Goal: Task Accomplishment & Management: Manage account settings

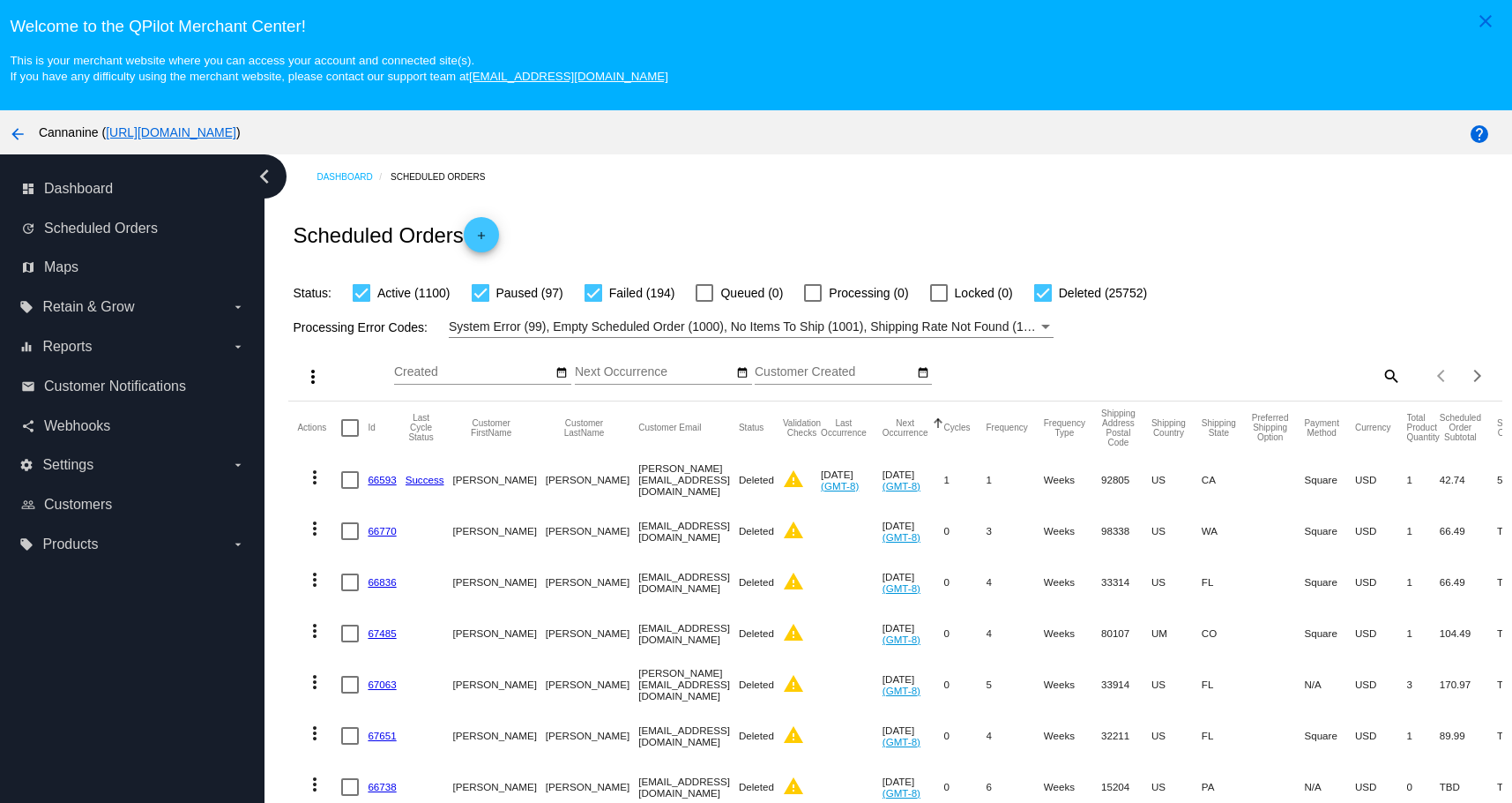
click at [1379, 377] on mat-icon "search" at bounding box center [1390, 375] width 21 height 27
click at [1244, 371] on input "Search" at bounding box center [1251, 372] width 302 height 14
paste input "[EMAIL_ADDRESS][DOMAIN_NAME]"
type input "[EMAIL_ADDRESS][DOMAIN_NAME]"
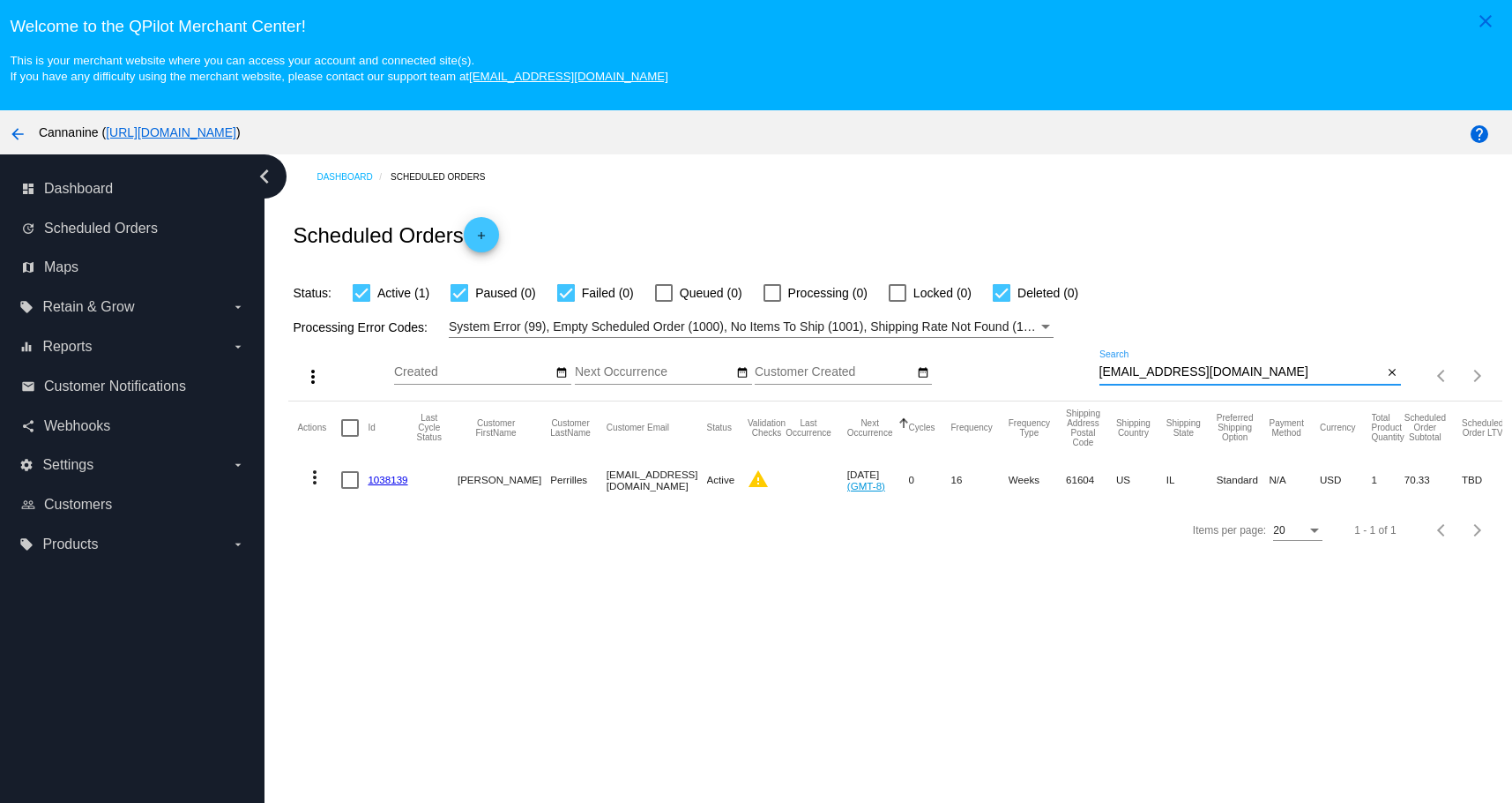
click at [388, 480] on link "1038139" at bounding box center [388, 479] width 40 height 11
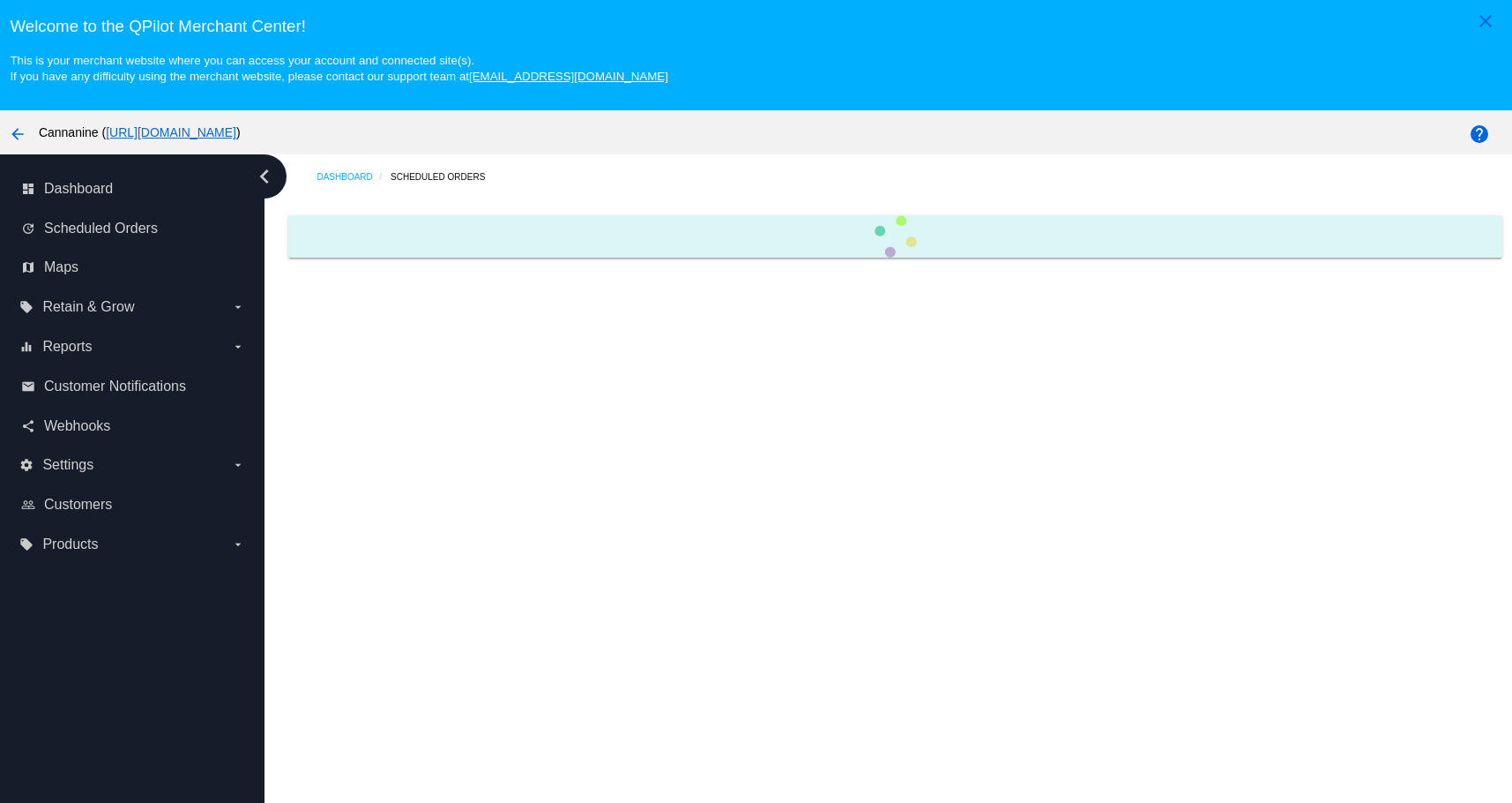
click at [388, 480] on div "Dashboard Scheduled Orders" at bounding box center [888, 511] width 1248 height 714
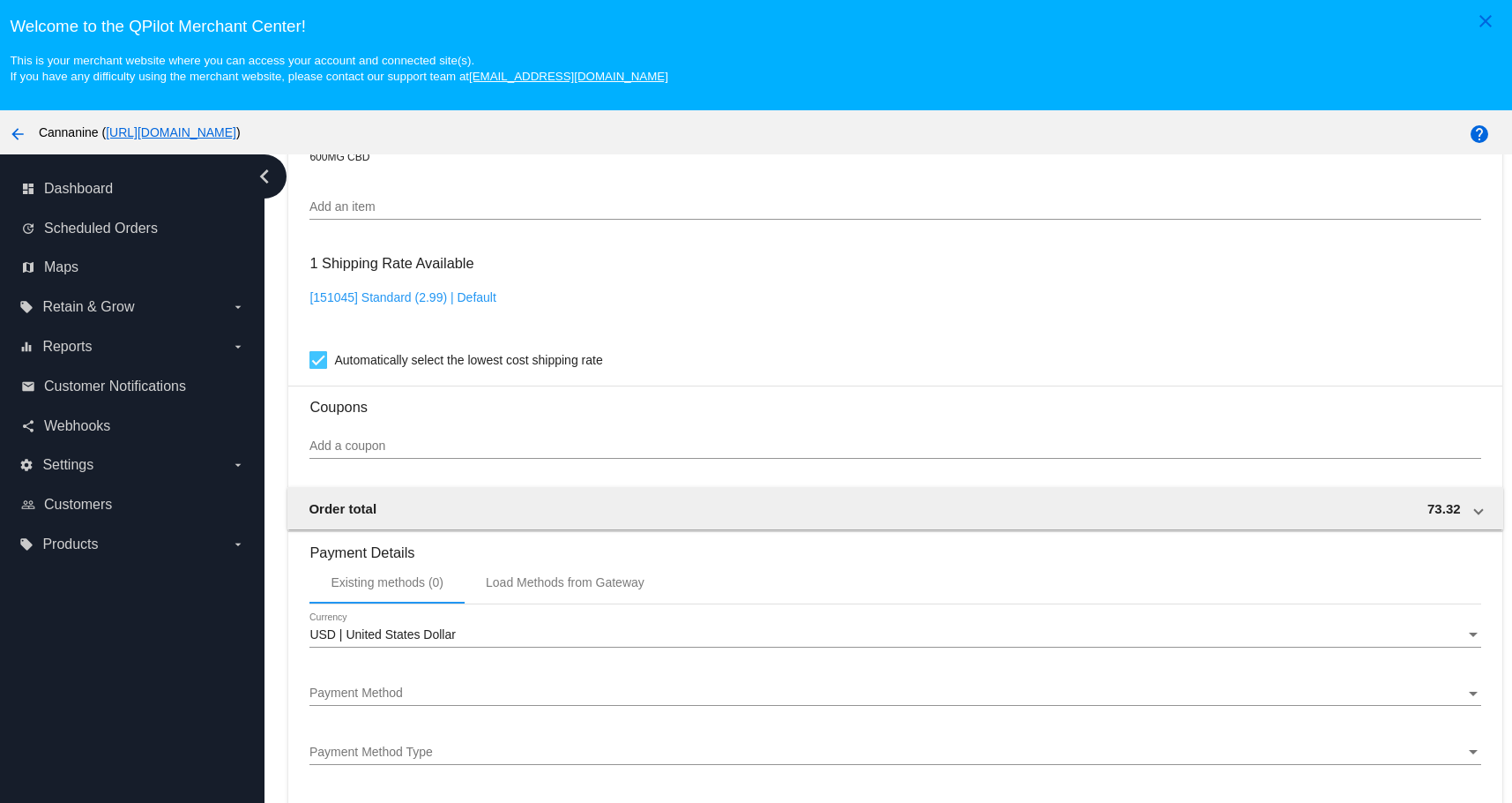
scroll to position [1411, 0]
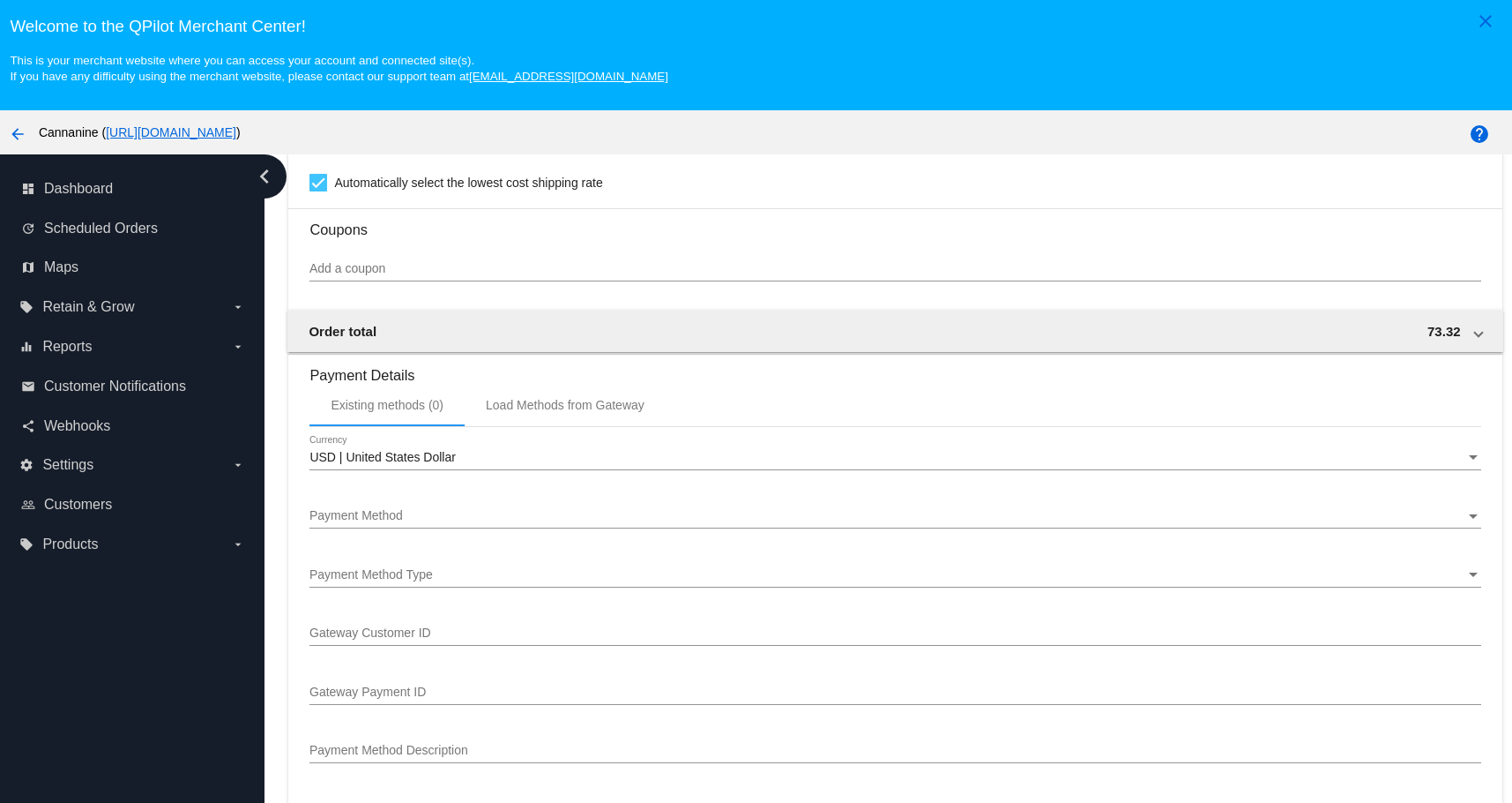
click at [228, 579] on div "dashboard Dashboard update Scheduled Orders map Maps local_offer Retain & Grow …" at bounding box center [132, 511] width 264 height 714
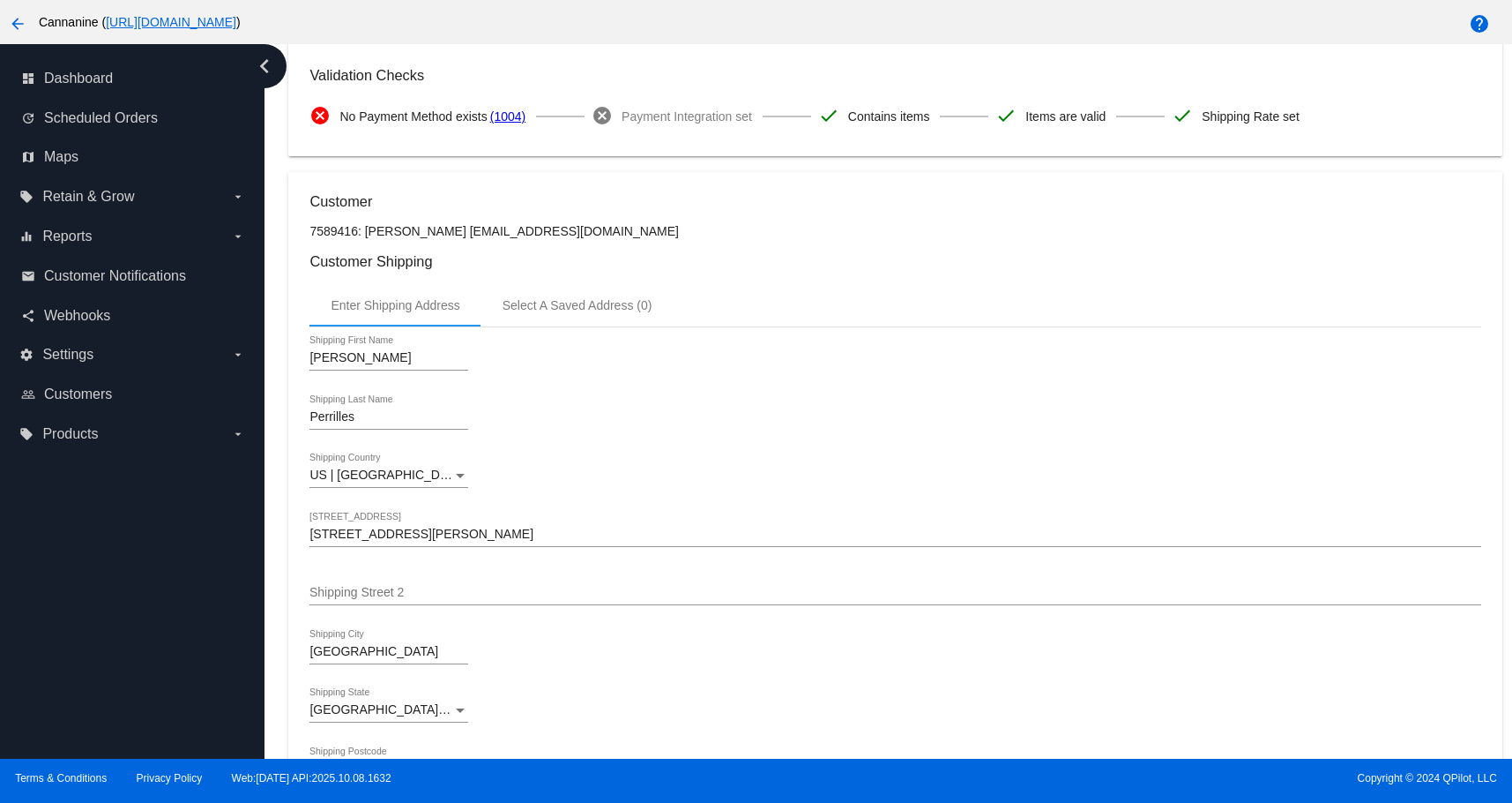
scroll to position [0, 0]
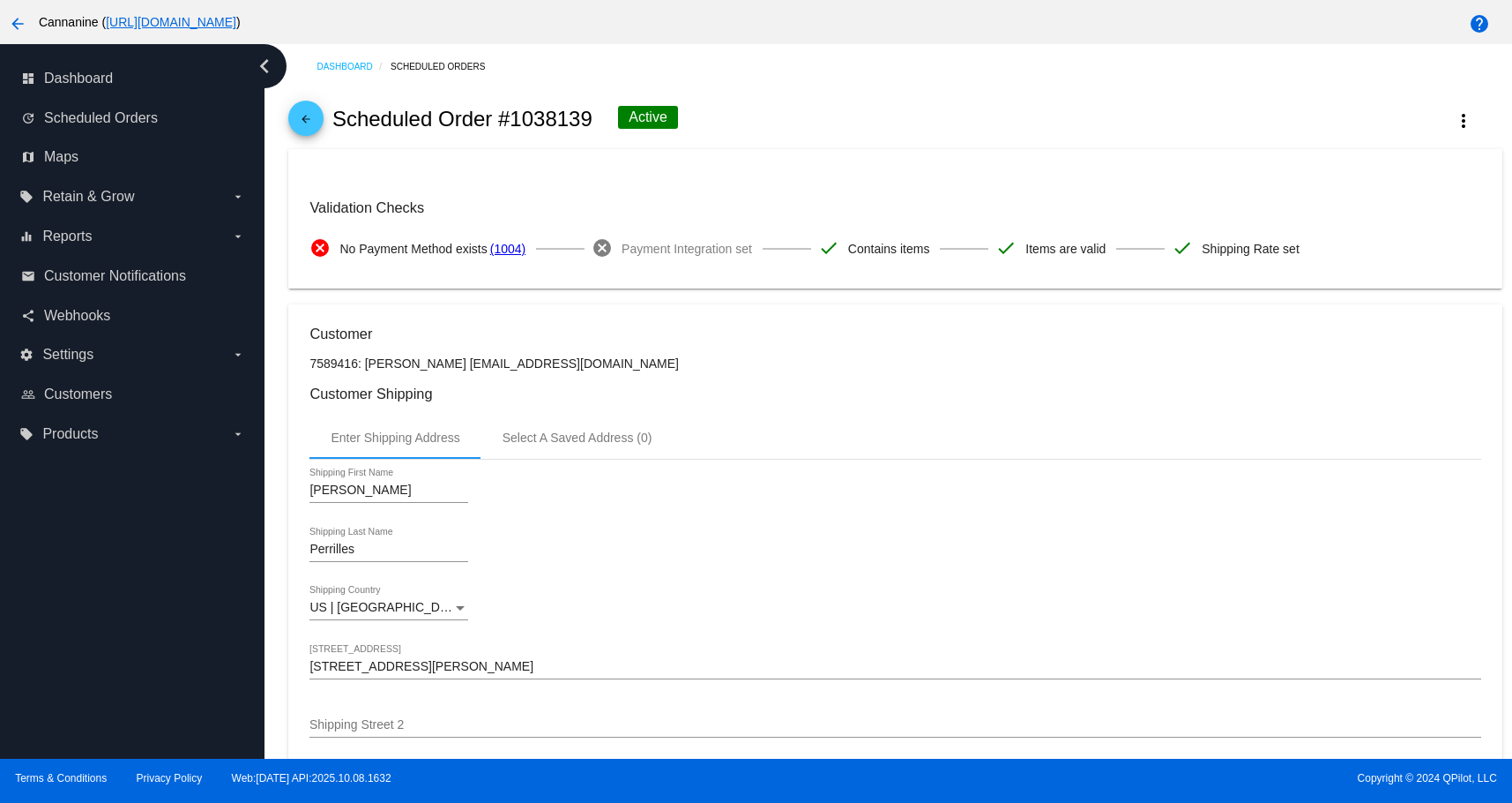
click at [301, 121] on mat-icon "arrow_back" at bounding box center [306, 123] width 21 height 21
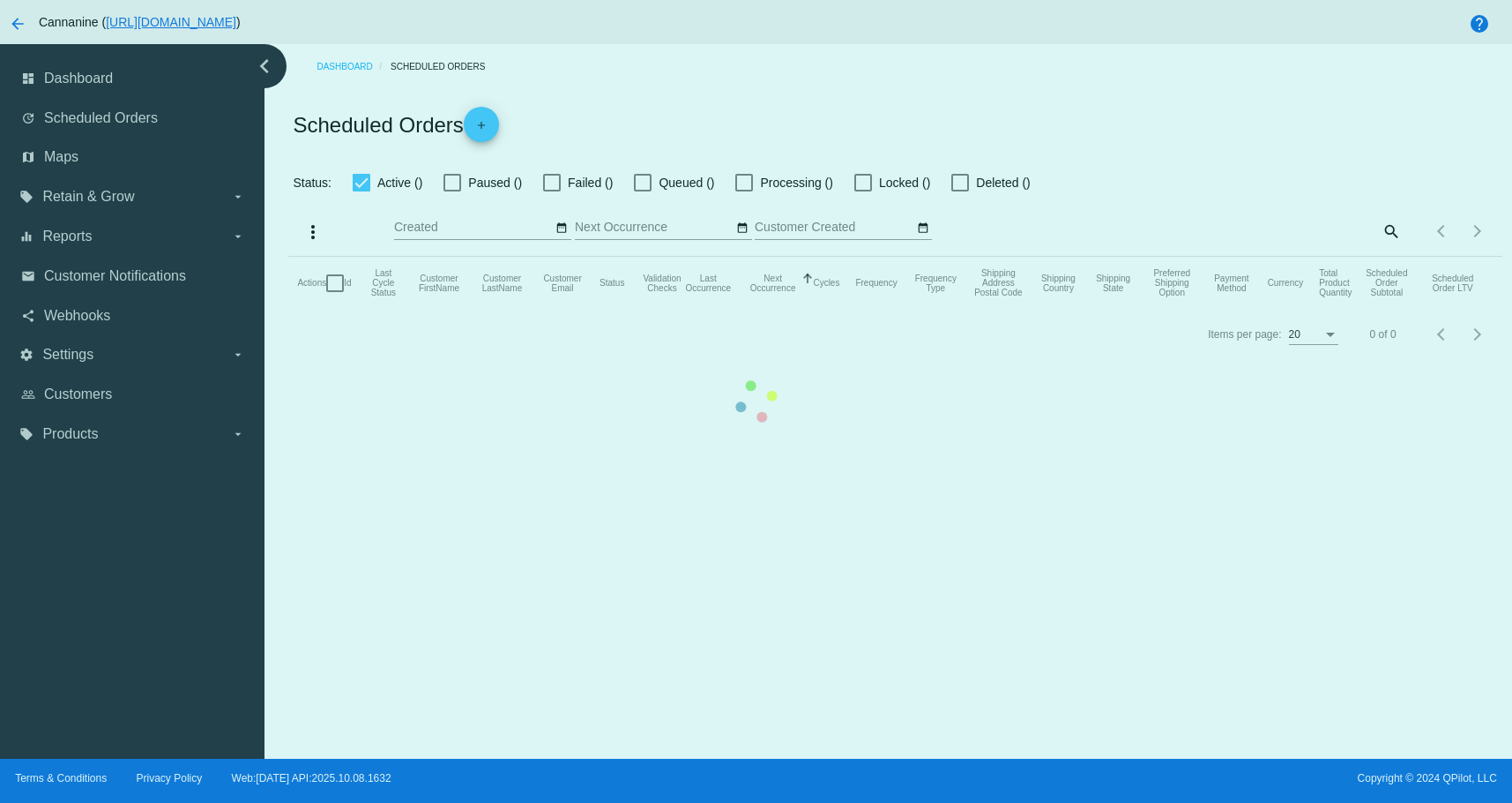
checkbox input "true"
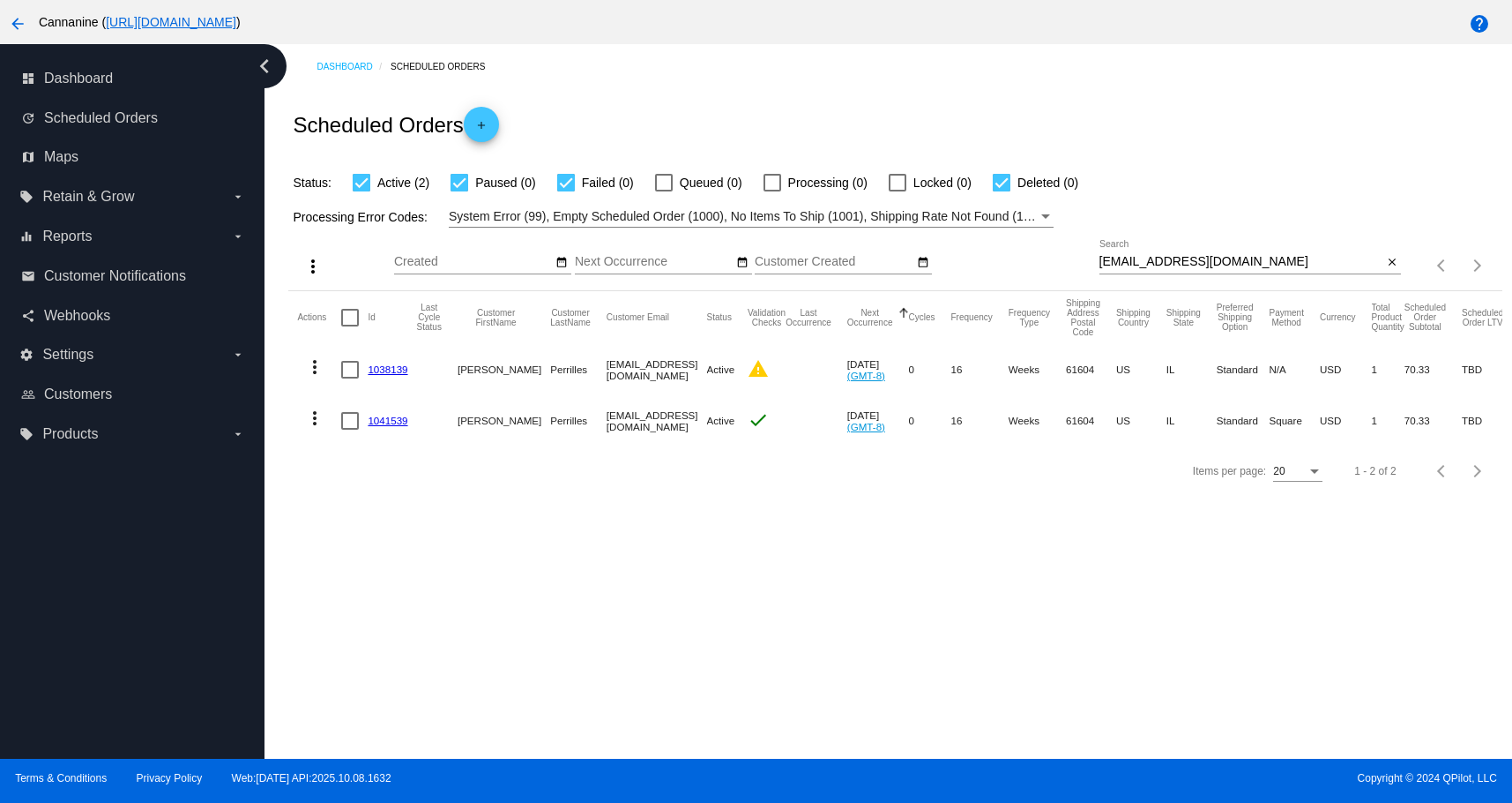
click at [312, 364] on mat-icon "more_vert" at bounding box center [314, 366] width 21 height 21
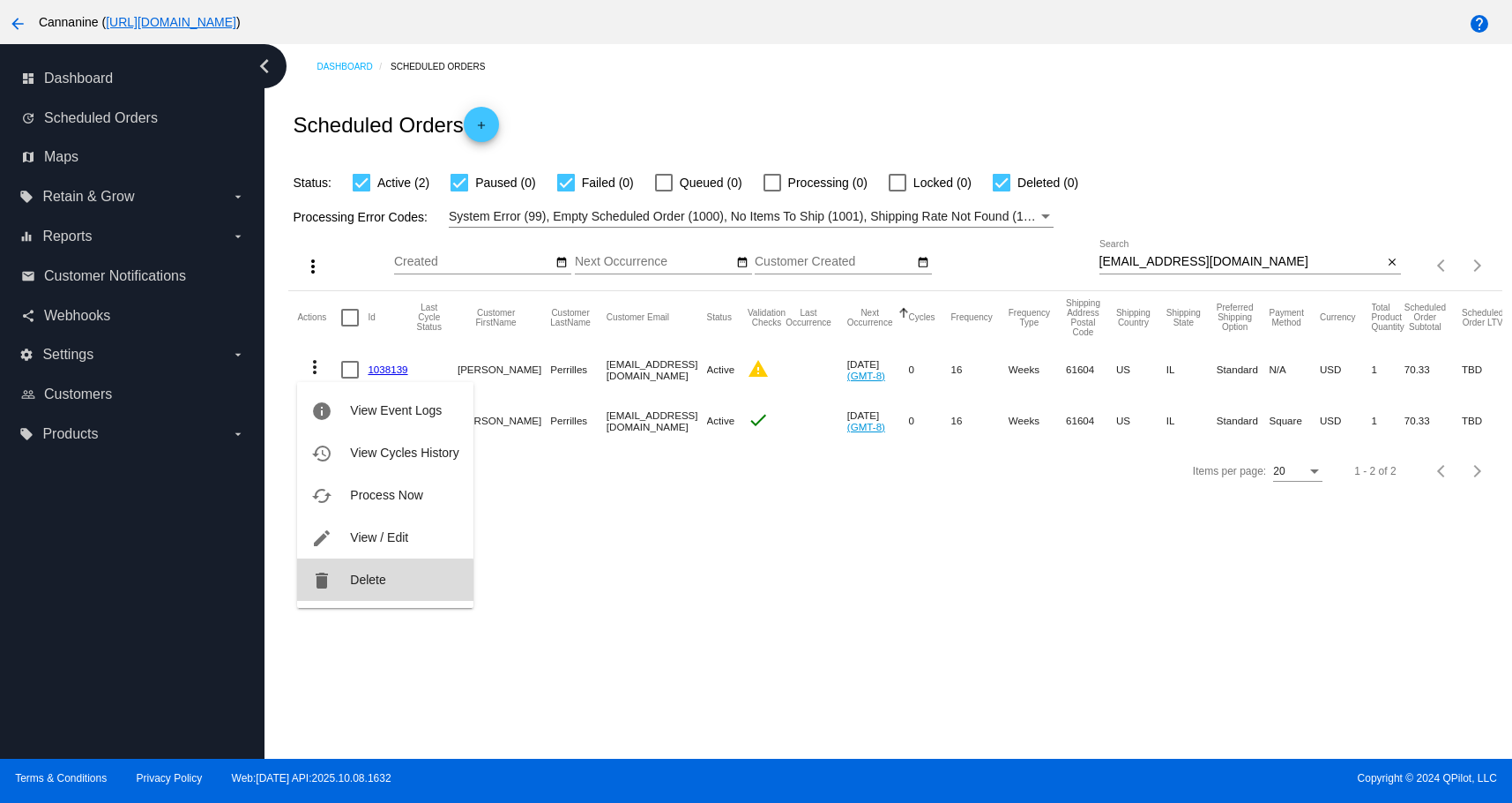
click at [362, 580] on span "Delete" at bounding box center [368, 579] width 35 height 14
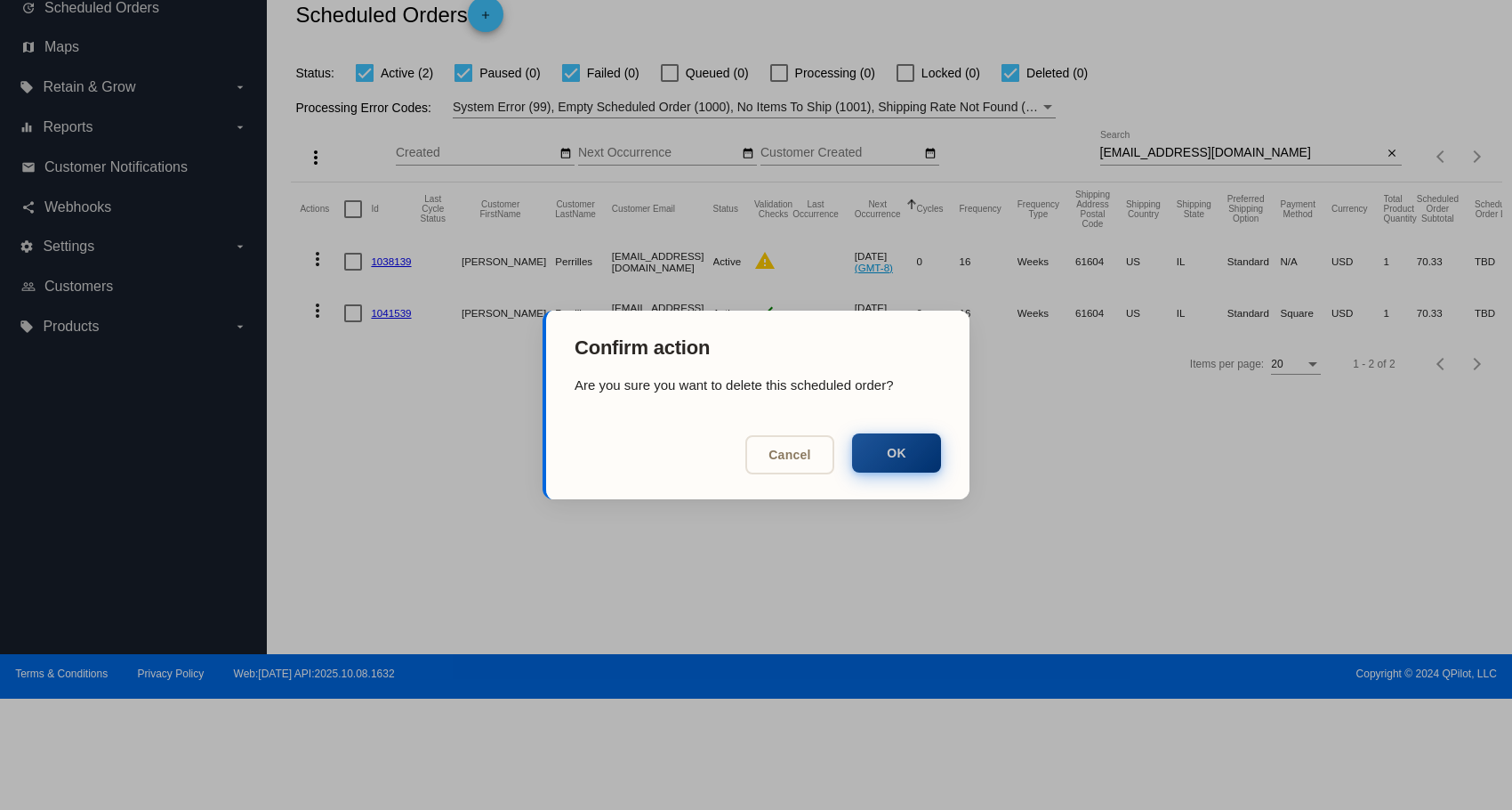
click at [899, 454] on button "OK" at bounding box center [896, 453] width 89 height 39
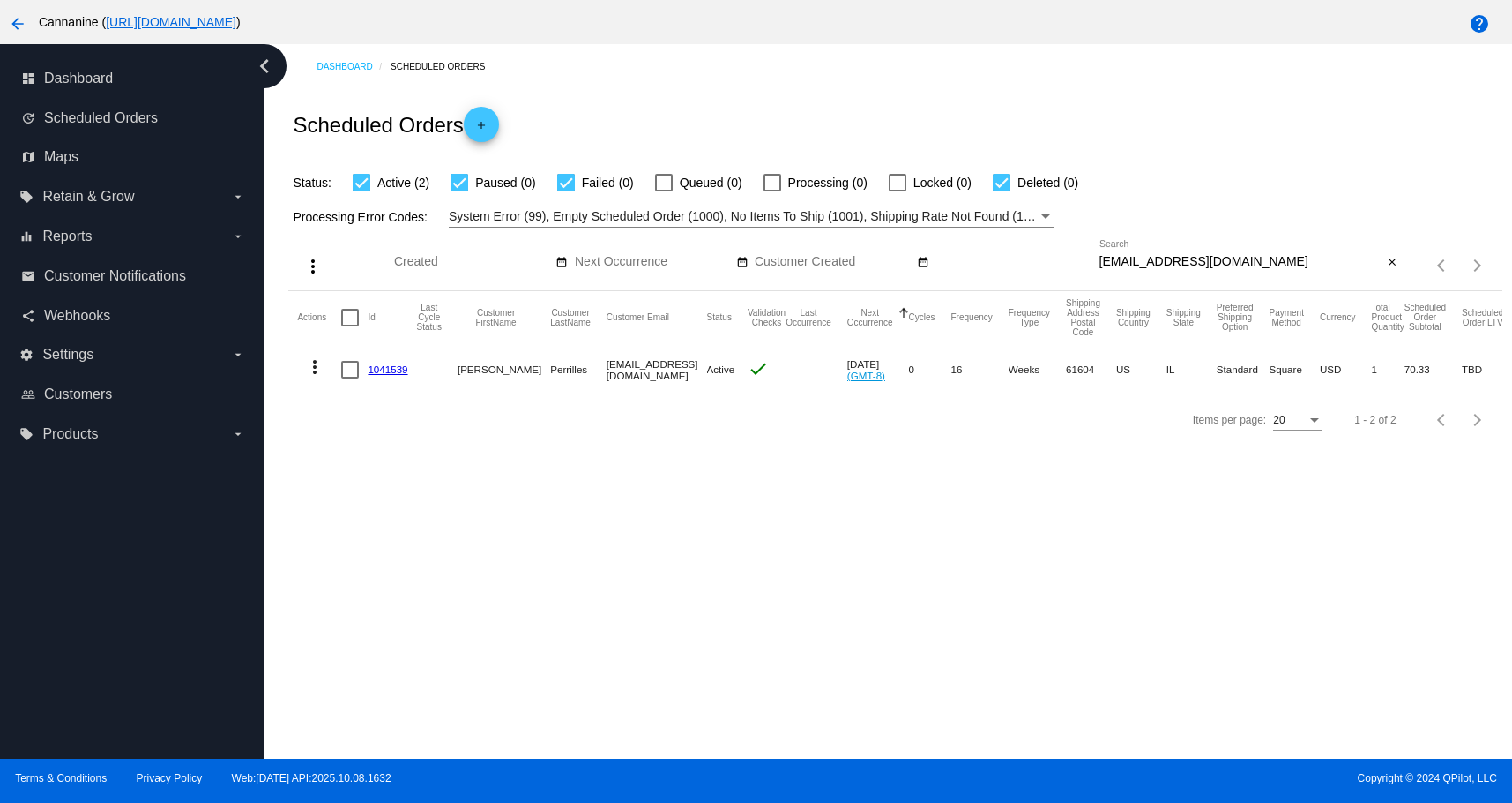
click at [1285, 259] on input "[EMAIL_ADDRESS][DOMAIN_NAME]" at bounding box center [1241, 261] width 284 height 14
type input "[EMAIL_ADDRESS][DOMAIN_NAME]"
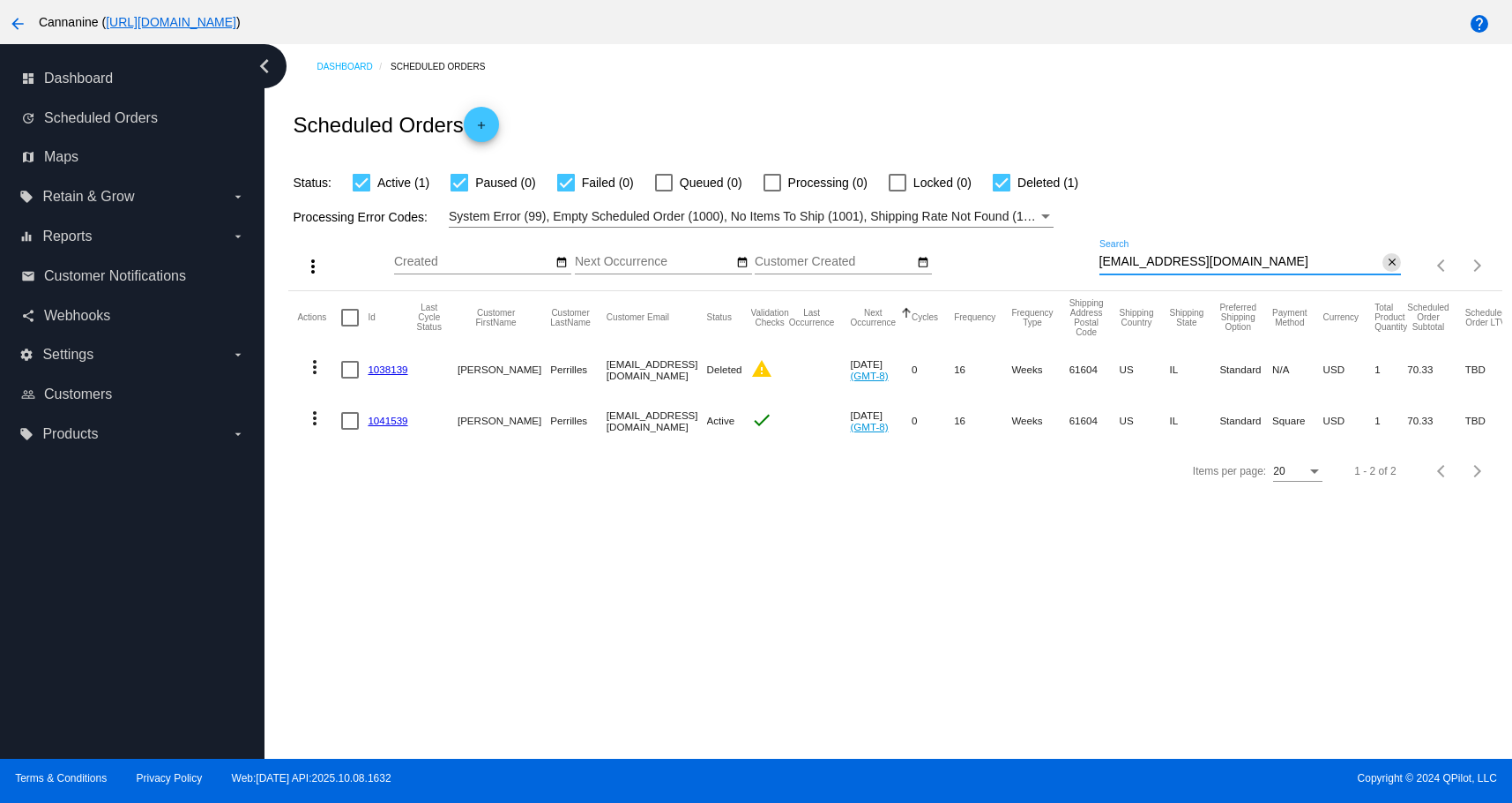
click at [1382, 258] on button "close" at bounding box center [1391, 262] width 19 height 19
